Goal: Transaction & Acquisition: Purchase product/service

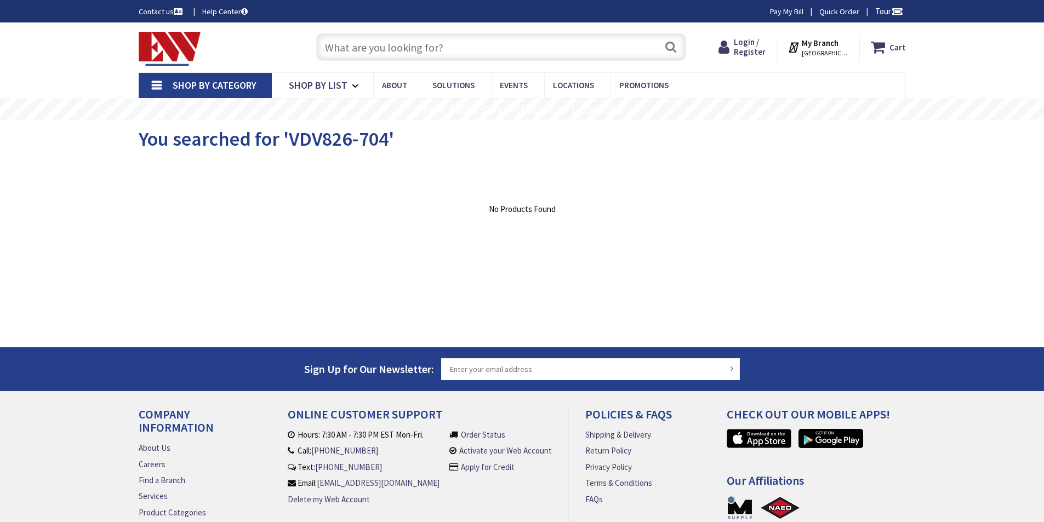
click at [374, 44] on input "text" at bounding box center [501, 46] width 370 height 27
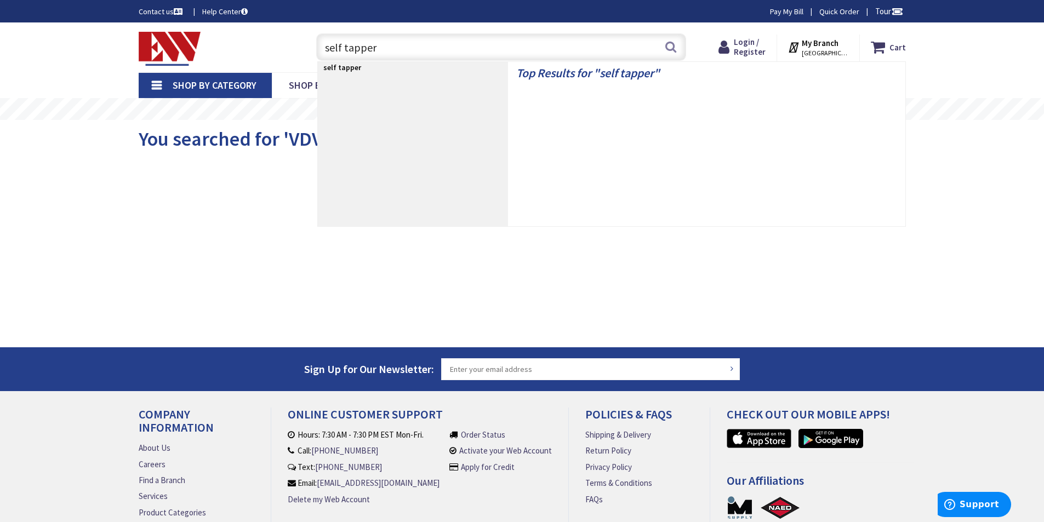
type input "self tappers"
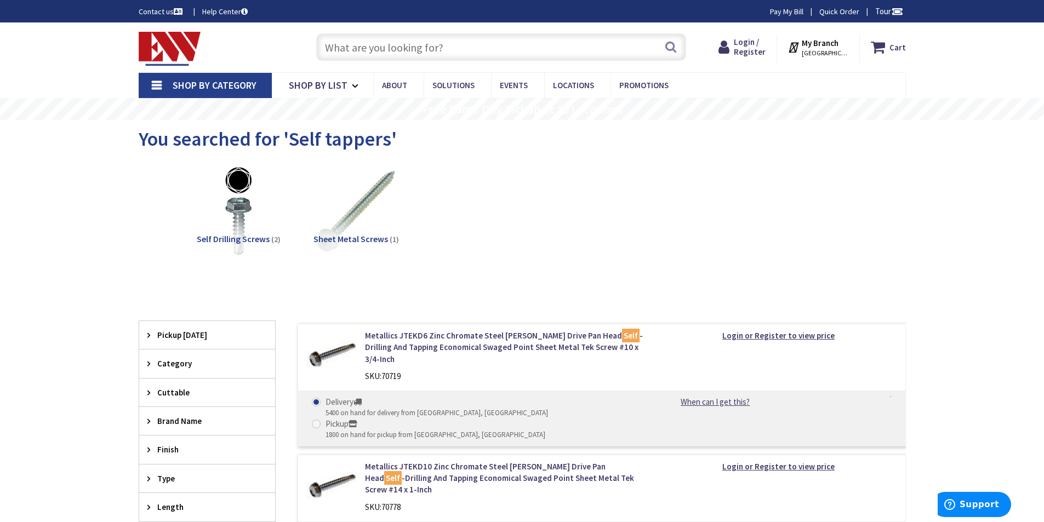
click at [438, 48] on input "text" at bounding box center [501, 46] width 370 height 27
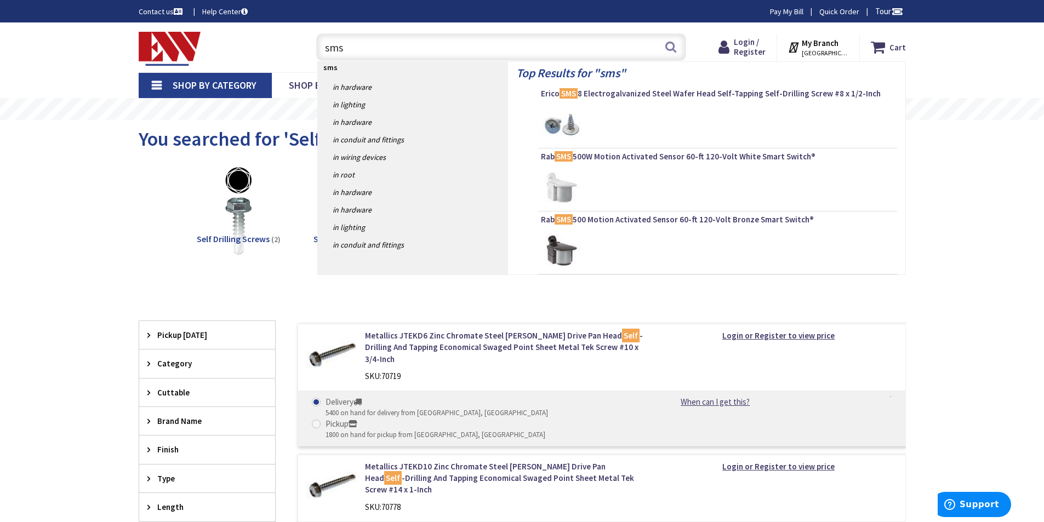
type input "sms8"
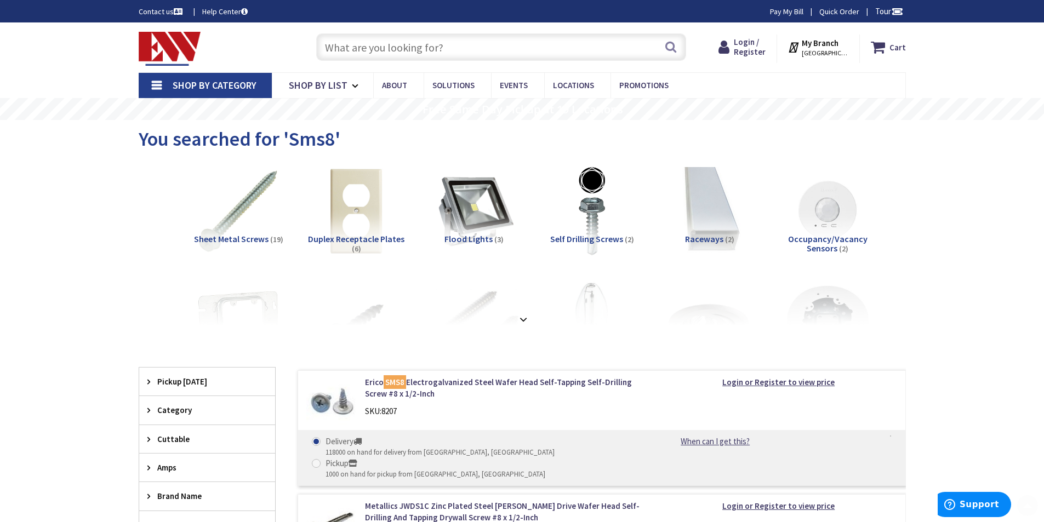
scroll to position [182, 0]
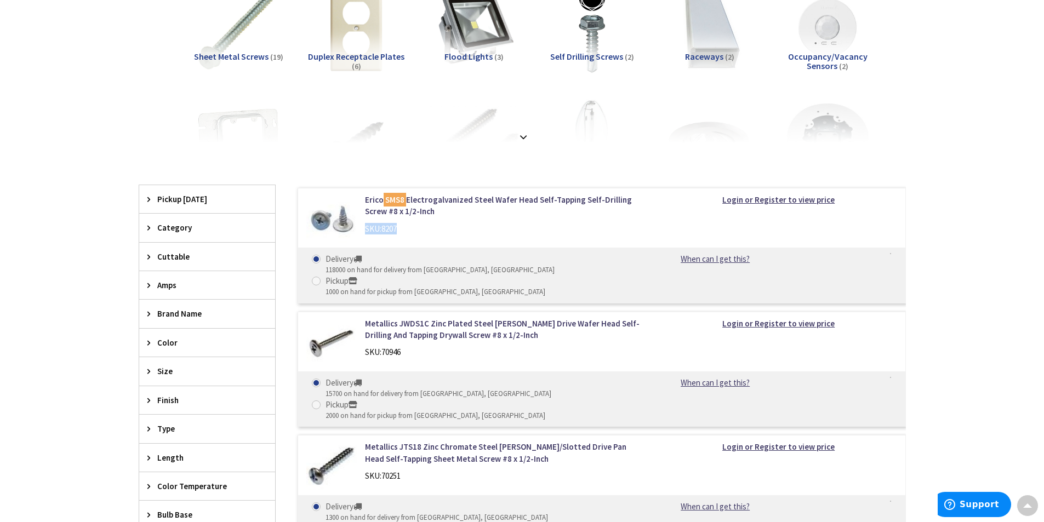
drag, startPoint x: 400, startPoint y: 230, endPoint x: 364, endPoint y: 229, distance: 35.6
click at [364, 229] on div "Erico SMS8 Electrogalvanized Steel Wafer Head Self-Tapping Self-Drilling Screw …" at bounding box center [504, 217] width 295 height 46
copy div "SKU: 8207"
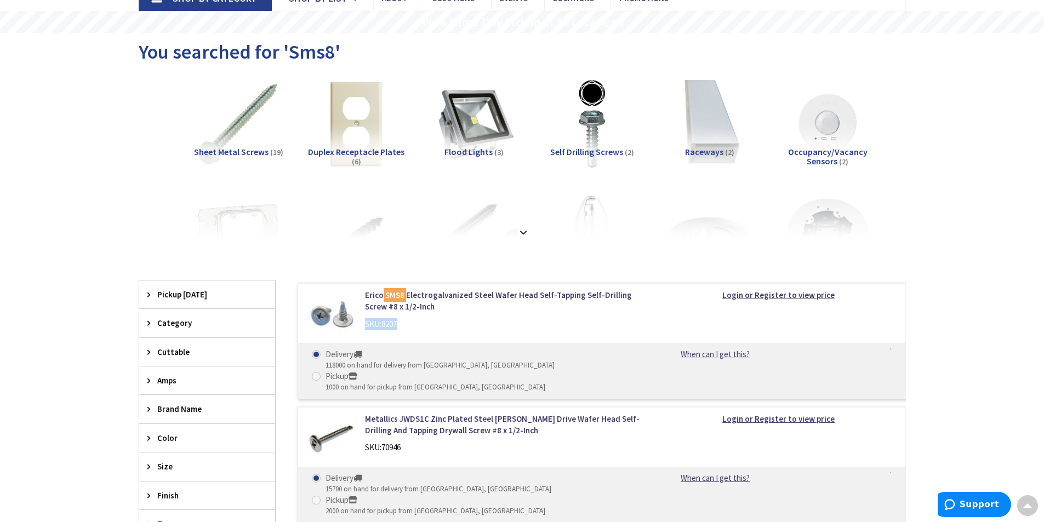
scroll to position [0, 0]
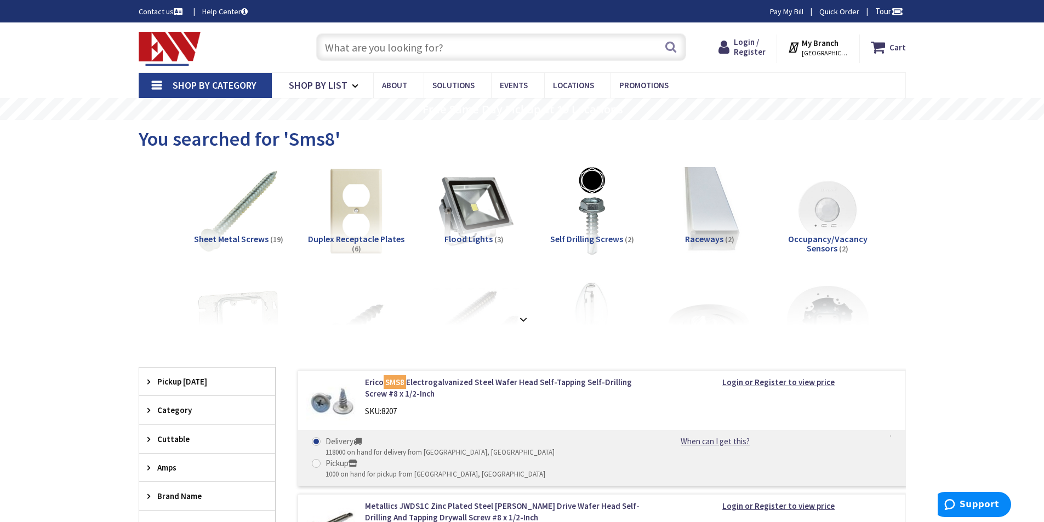
drag, startPoint x: 1011, startPoint y: 268, endPoint x: 979, endPoint y: 233, distance: 47.3
